Goal: Navigation & Orientation: Find specific page/section

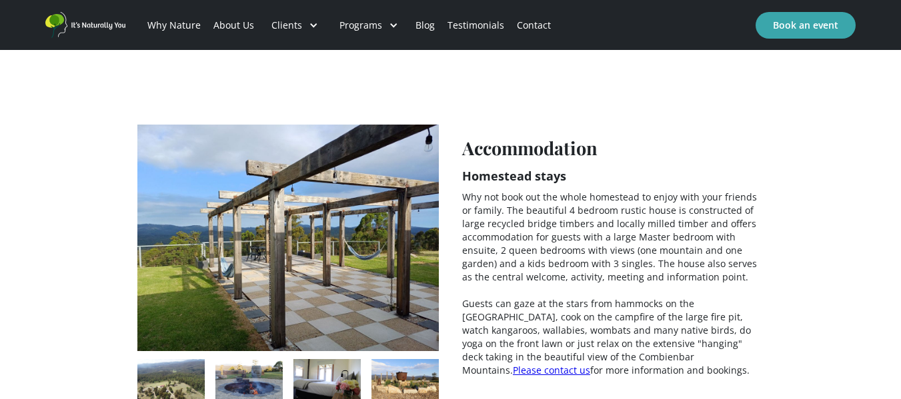
scroll to position [1885, 0]
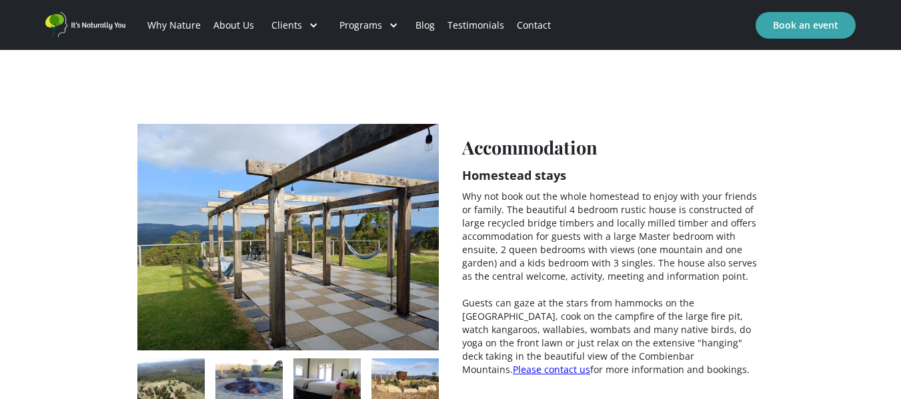
click at [246, 359] on img "open lightbox" at bounding box center [248, 381] width 67 height 45
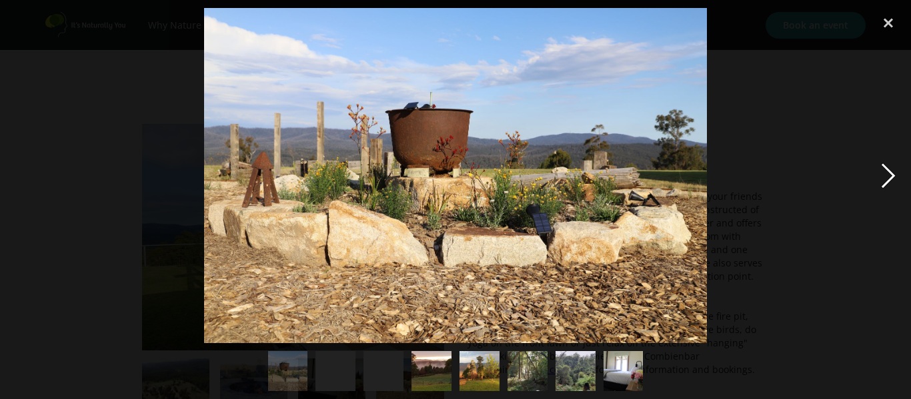
click at [897, 177] on div "next image" at bounding box center [887, 175] width 45 height 335
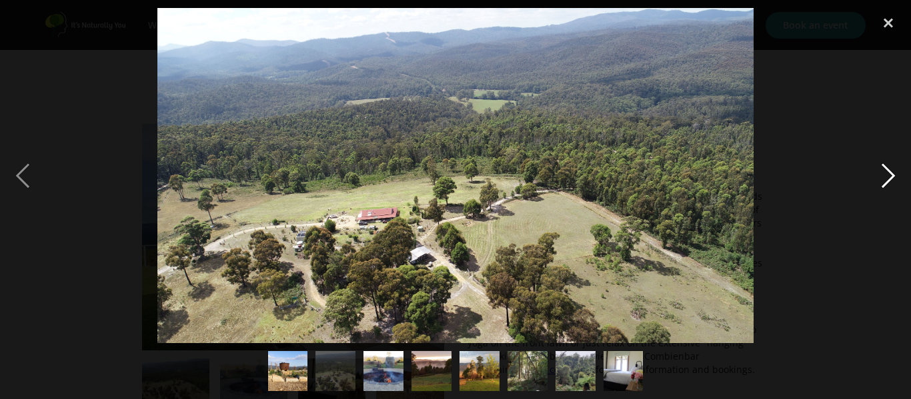
click at [897, 177] on div "next image" at bounding box center [887, 175] width 45 height 335
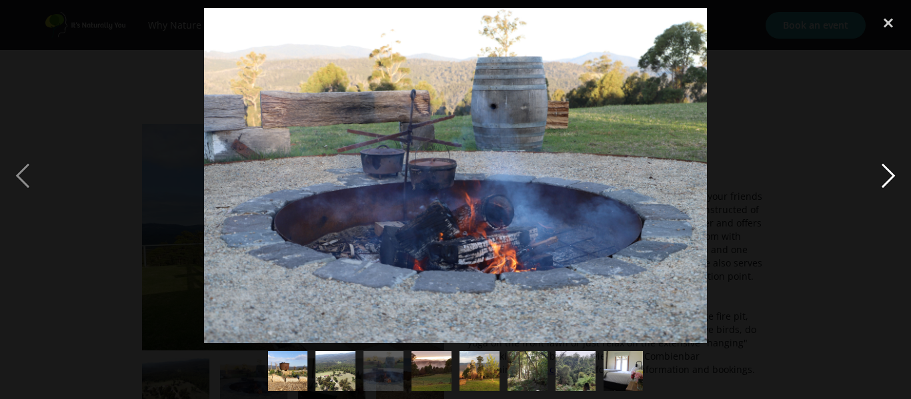
click at [897, 177] on div "next image" at bounding box center [887, 175] width 45 height 335
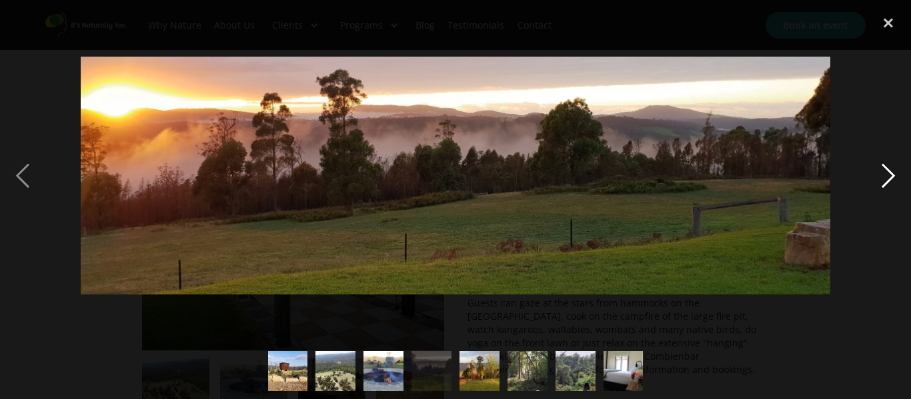
click at [897, 177] on div "next image" at bounding box center [887, 175] width 45 height 335
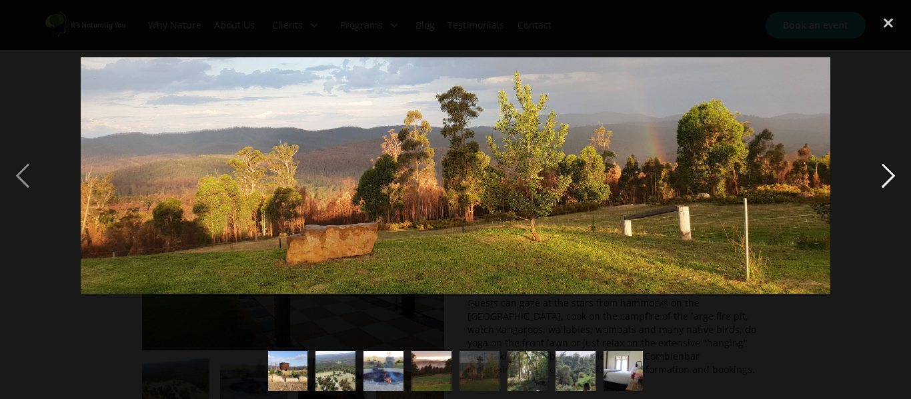
click at [897, 177] on div "next image" at bounding box center [887, 175] width 45 height 335
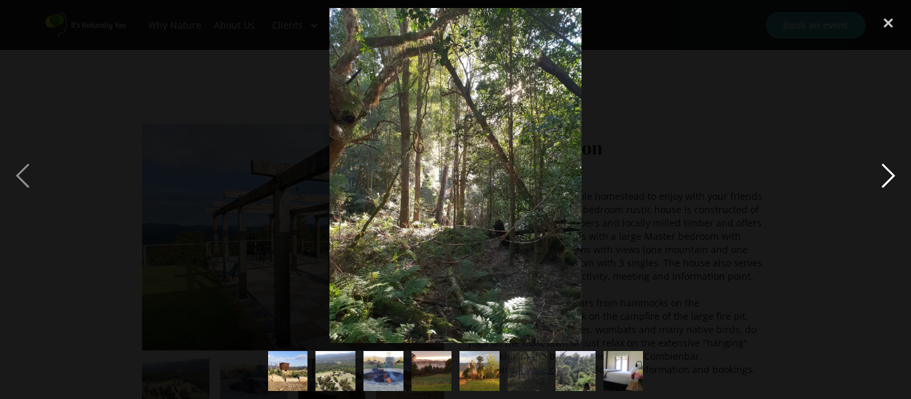
click at [897, 177] on div "next image" at bounding box center [887, 175] width 45 height 335
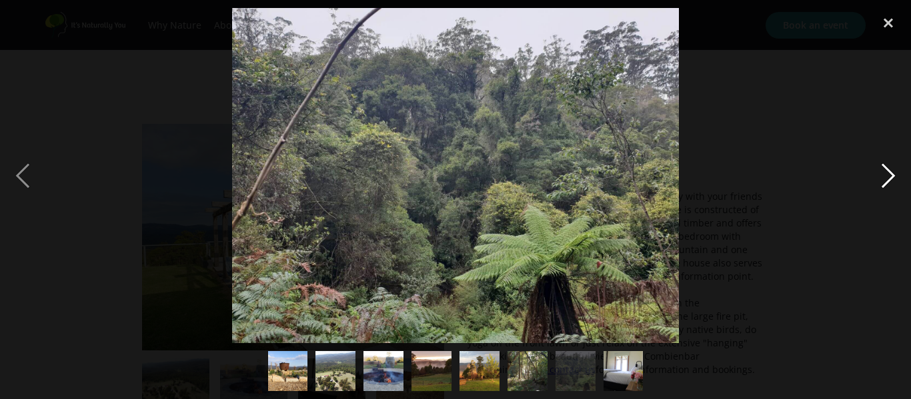
click at [897, 177] on div "next image" at bounding box center [887, 175] width 45 height 335
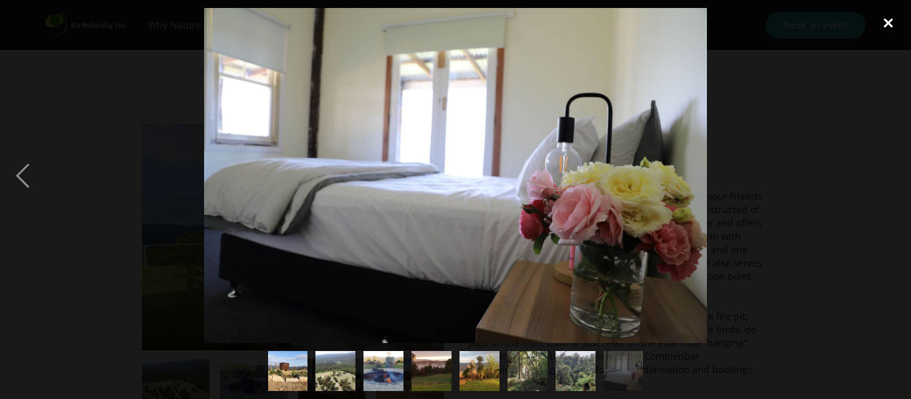
click at [884, 17] on div "close lightbox" at bounding box center [887, 22] width 45 height 29
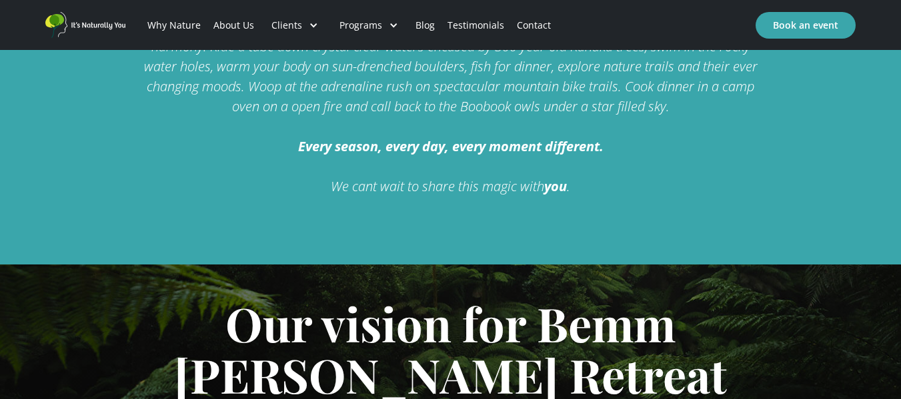
scroll to position [0, 0]
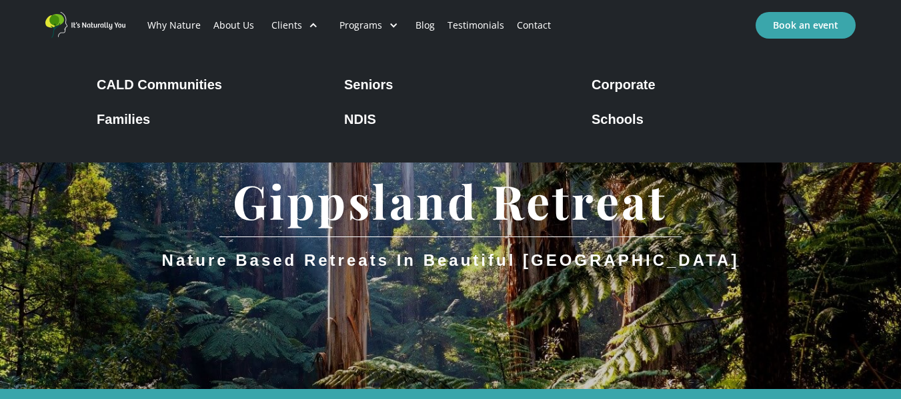
click at [616, 81] on div "Corporate" at bounding box center [623, 85] width 64 height 16
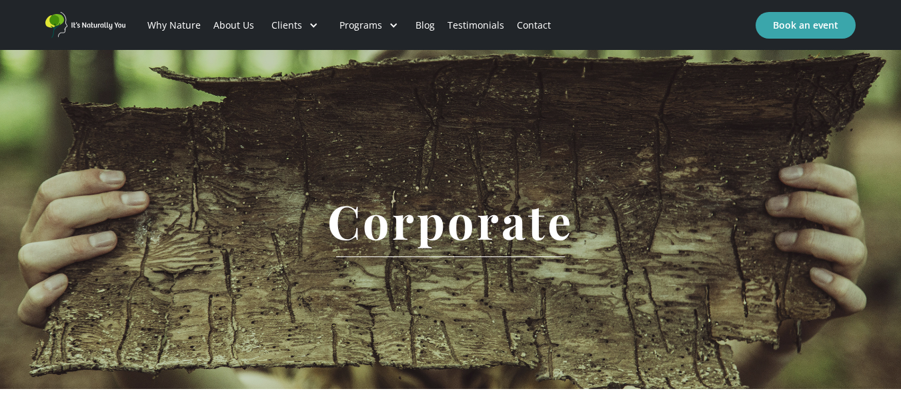
click at [226, 26] on link "About Us" at bounding box center [233, 25] width 53 height 45
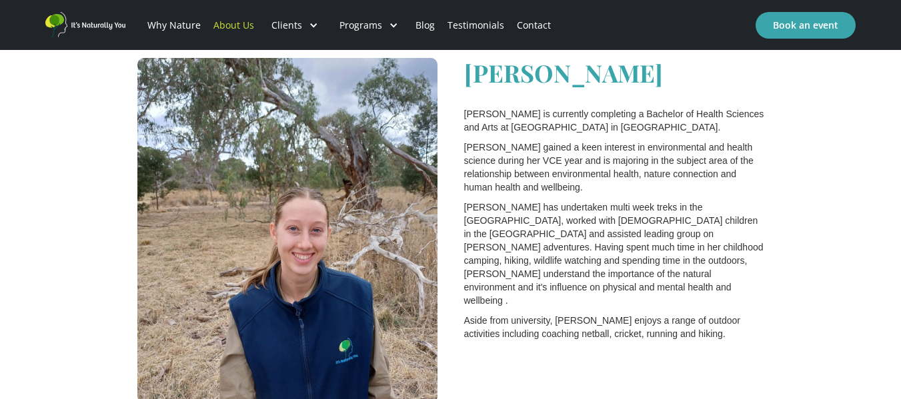
scroll to position [2328, 0]
